Goal: Task Accomplishment & Management: Complete application form

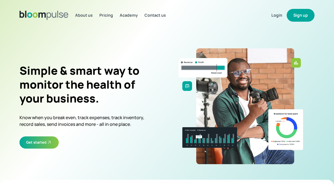
click at [302, 15] on button "Sign up" at bounding box center [300, 15] width 28 height 13
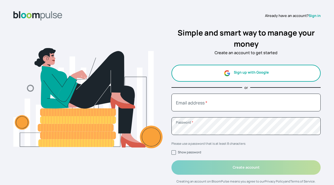
click at [264, 71] on button "Sign up with Google" at bounding box center [245, 73] width 149 height 17
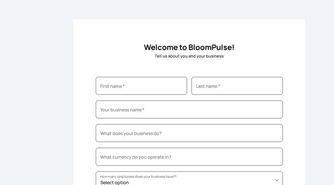
scroll to position [27, 0]
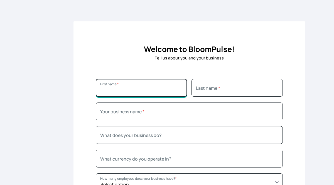
click at [109, 89] on input "First name *" at bounding box center [141, 88] width 91 height 18
type input "The Space"
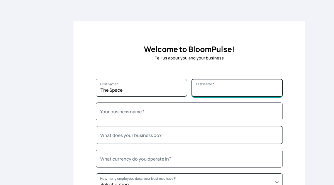
click at [197, 90] on input "Last name *" at bounding box center [236, 88] width 91 height 18
type input "Studio"
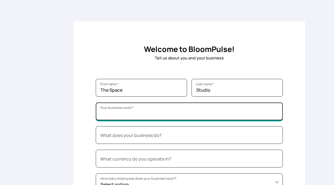
click at [112, 116] on input "Your business name *" at bounding box center [189, 112] width 187 height 18
type input "The Space Studio"
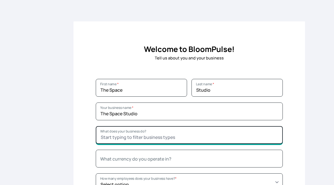
click at [111, 136] on input "What does your business do?" at bounding box center [189, 135] width 187 height 18
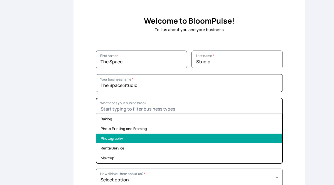
scroll to position [56, 0]
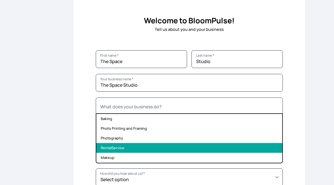
click at [120, 148] on li "RentalService" at bounding box center [189, 148] width 186 height 10
type input "RentalService"
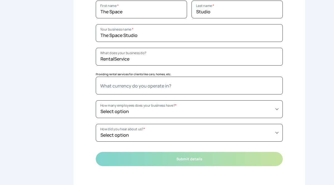
scroll to position [109, 0]
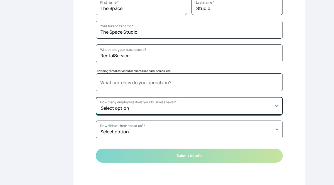
click at [275, 106] on select "Select option Just you (solopreneur) 2 - 5 employees (small team) 5 - 20 employ…" at bounding box center [189, 106] width 187 height 18
select select "5 - 20 employees (growing team)"
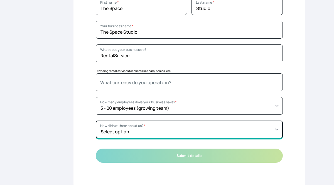
click at [276, 129] on select "Select option Someone referred me directly Youtube Instagram X (Twitter) Search…" at bounding box center [189, 130] width 187 height 18
select select "Search Engine"
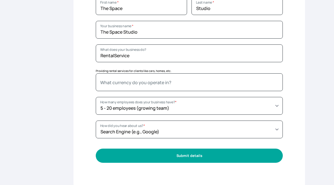
click at [205, 154] on button "Submit details" at bounding box center [189, 156] width 187 height 14
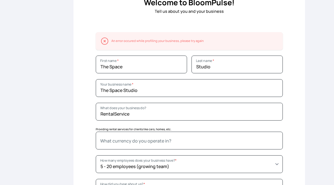
scroll to position [132, 0]
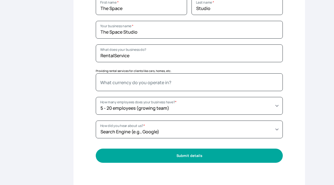
click at [207, 156] on button "Submit details" at bounding box center [189, 156] width 187 height 14
click at [193, 155] on button "Submit details" at bounding box center [189, 156] width 187 height 14
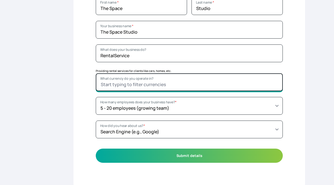
click at [139, 83] on input "What currency do you operate in?" at bounding box center [189, 82] width 187 height 18
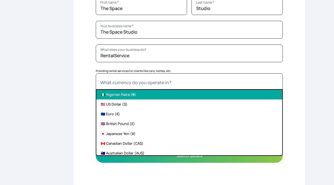
click at [126, 95] on li "🇳🇬 Nigerian Naira (₦)" at bounding box center [189, 95] width 186 height 10
type input "🇳🇬 Nigerian Naira (₦)"
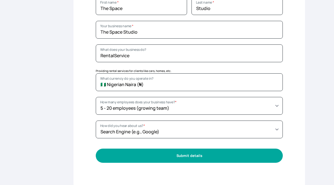
click at [190, 158] on button "Submit details" at bounding box center [189, 156] width 187 height 14
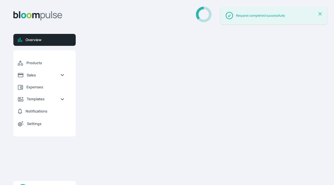
select select "2025"
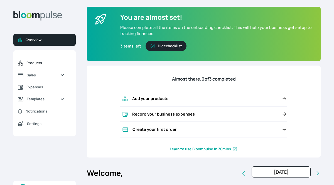
click at [38, 61] on span "Products" at bounding box center [45, 62] width 38 height 5
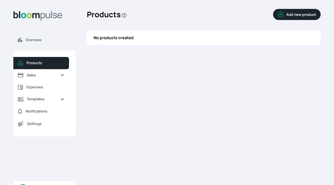
click at [282, 13] on icon "button" at bounding box center [280, 14] width 7 height 7
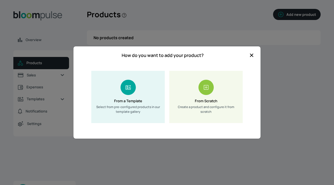
click at [207, 91] on rect at bounding box center [205, 87] width 15 height 15
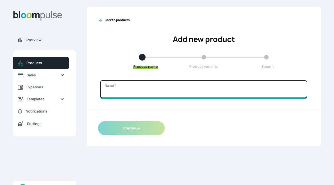
click at [123, 94] on input "Name *" at bounding box center [203, 89] width 207 height 18
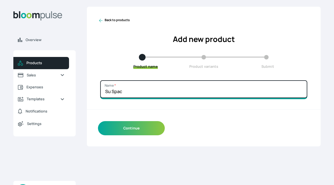
type input "Su Space"
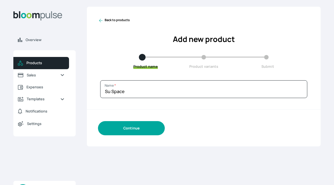
click at [133, 129] on button "Continue" at bounding box center [131, 128] width 67 height 14
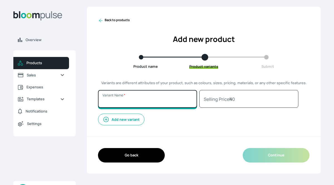
click at [126, 101] on input "Variant Name *" at bounding box center [147, 99] width 99 height 18
type input "Su"
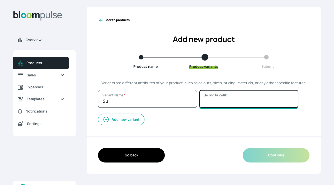
click at [222, 102] on input "Selling Price ₦ 0" at bounding box center [248, 99] width 99 height 18
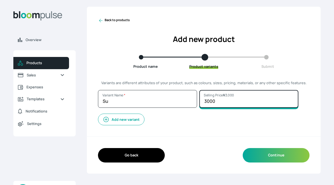
type input "30000"
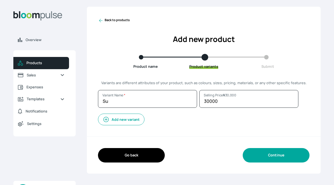
click at [285, 156] on button "Continue" at bounding box center [275, 155] width 67 height 14
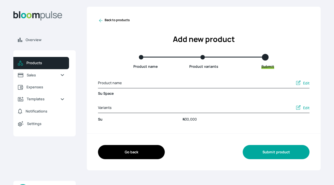
click at [272, 152] on button "Submit product" at bounding box center [275, 152] width 67 height 14
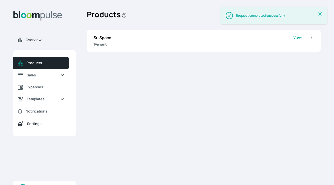
click at [38, 123] on span "Settings" at bounding box center [46, 123] width 38 height 5
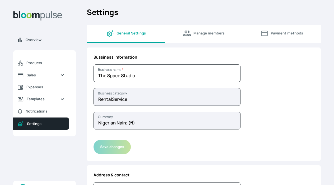
click at [280, 30] on span "Payment methods" at bounding box center [281, 33] width 69 height 8
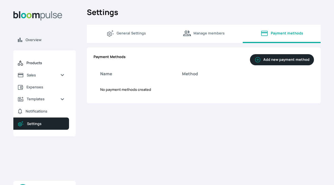
click at [34, 64] on span "Products" at bounding box center [45, 62] width 38 height 5
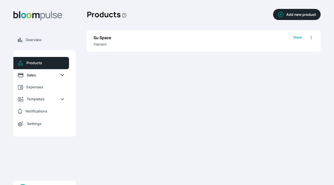
click at [59, 76] on link "Sales" at bounding box center [41, 75] width 56 height 12
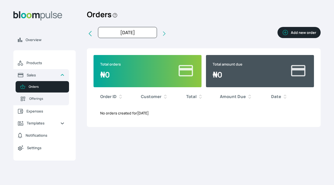
click at [287, 33] on icon "button" at bounding box center [285, 32] width 7 height 7
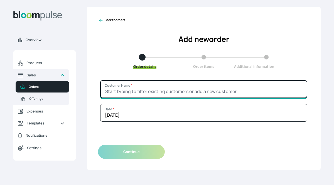
click at [127, 89] on input "Customer Name *" at bounding box center [203, 89] width 207 height 18
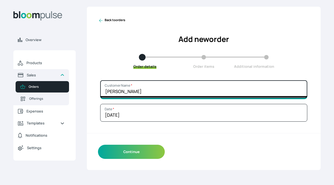
type input "[PERSON_NAME]"
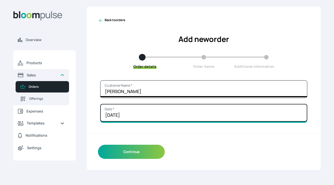
click at [106, 115] on input "[DATE]" at bounding box center [203, 113] width 207 height 18
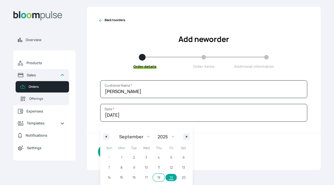
click at [159, 178] on span "18" at bounding box center [158, 177] width 13 height 7
type input "[DATE]"
click at [217, 149] on div "Continue" at bounding box center [203, 152] width 233 height 36
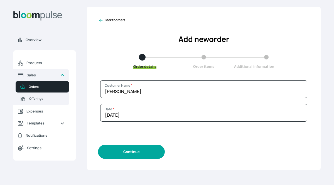
click at [130, 155] on button "Continue" at bounding box center [131, 152] width 67 height 14
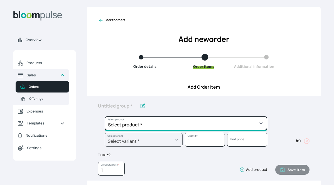
click at [259, 122] on select "Select product * Su Space" at bounding box center [186, 123] width 162 height 14
select select "af9b9f13-c4cf-490c-bad4-e6c42031164d"
type input "Su Space"
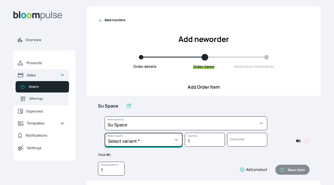
click at [171, 138] on select "Select variant * Su" at bounding box center [144, 140] width 78 height 14
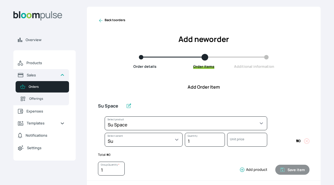
select select "af9b9f13-c4cf-490c-bad4-e6c42031164d"
select select "c2219877-b90a-442c-b960-08b49a7a7615"
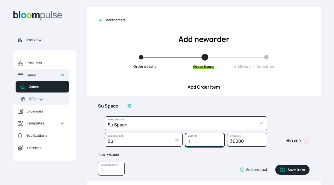
type input "2"
click at [220, 140] on input "2" at bounding box center [205, 140] width 40 height 14
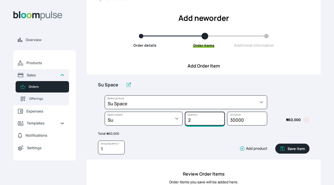
scroll to position [35, 0]
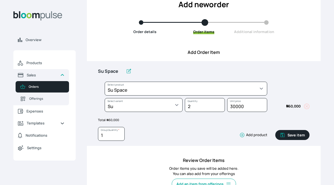
click at [294, 136] on button "Save item" at bounding box center [292, 135] width 34 height 10
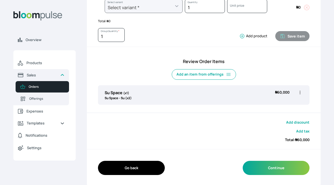
scroll to position [135, 0]
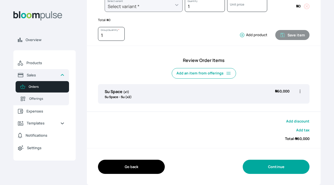
click at [276, 169] on button "Continue" at bounding box center [275, 167] width 67 height 14
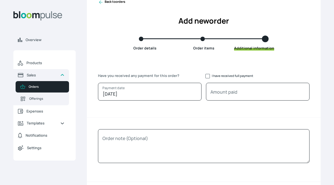
scroll to position [17, 0]
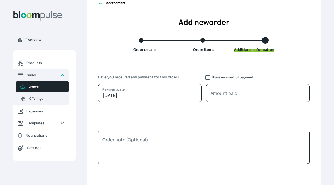
click at [207, 78] on input "I have received full payment" at bounding box center [207, 77] width 4 height 4
checkbox input "true"
type input "60000"
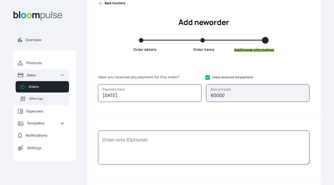
scroll to position [52, 0]
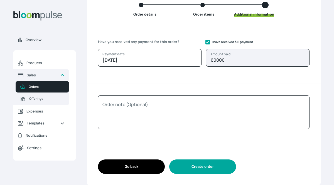
click at [207, 167] on button "Create order" at bounding box center [202, 167] width 67 height 14
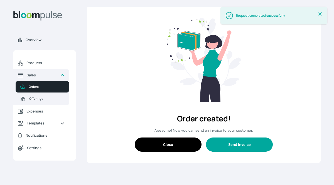
click at [239, 144] on button "Send invoice" at bounding box center [239, 145] width 67 height 14
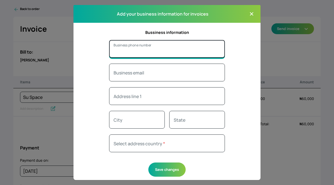
click at [135, 51] on input "Business phone number" at bounding box center [167, 49] width 116 height 18
type input "08130478039"
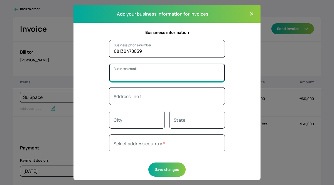
click at [118, 76] on input "To *" at bounding box center [167, 73] width 116 height 18
type input "[EMAIL_ADDRESS][DOMAIN_NAME]"
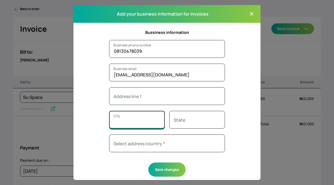
click at [121, 126] on input "City" at bounding box center [137, 120] width 56 height 18
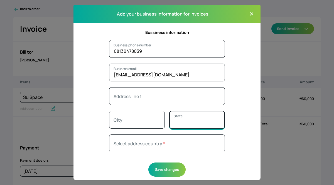
click at [182, 123] on input "State" at bounding box center [197, 120] width 56 height 18
type input "[GEOGRAPHIC_DATA]"
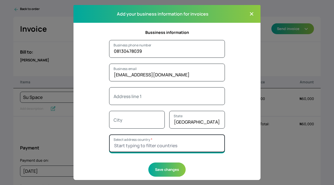
click at [141, 144] on input "Select address country *" at bounding box center [167, 144] width 116 height 18
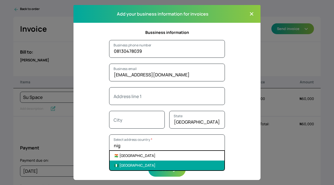
click at [139, 166] on li "🇳🇬 [GEOGRAPHIC_DATA]" at bounding box center [167, 166] width 115 height 10
type input "🇳🇬 [GEOGRAPHIC_DATA]"
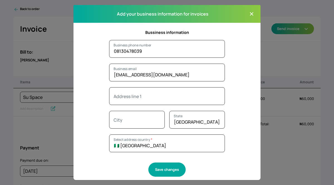
click at [169, 170] on button "Save changes" at bounding box center [166, 170] width 37 height 14
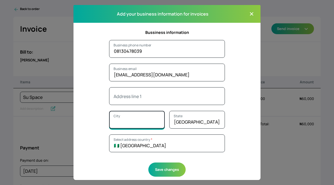
click at [141, 123] on input "City" at bounding box center [137, 120] width 56 height 18
type input "Lekki"
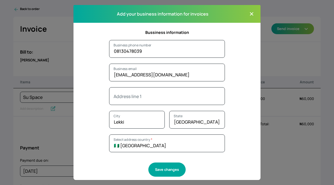
click at [162, 165] on button "Save changes" at bounding box center [166, 170] width 37 height 14
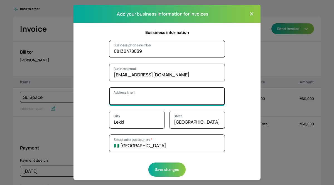
click at [130, 95] on input "Address line 1" at bounding box center [167, 96] width 116 height 18
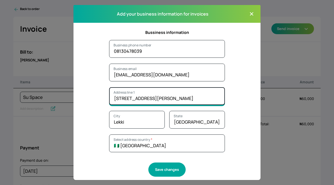
type input "[STREET_ADDRESS][PERSON_NAME]"
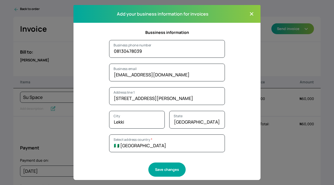
click at [166, 171] on button "Save changes" at bounding box center [166, 170] width 37 height 14
click at [251, 14] on icon "button" at bounding box center [251, 13] width 3 height 3
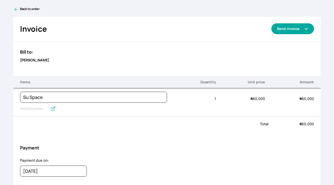
click at [307, 30] on icon "button" at bounding box center [306, 29] width 4 height 4
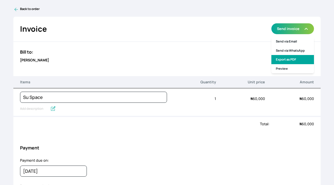
click at [295, 59] on link "Export as PDF" at bounding box center [292, 59] width 43 height 9
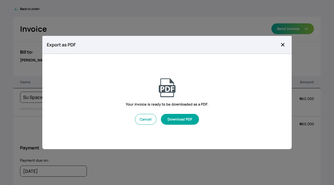
click at [189, 119] on button "Download PDF" at bounding box center [180, 119] width 38 height 11
